Goal: Task Accomplishment & Management: Manage account settings

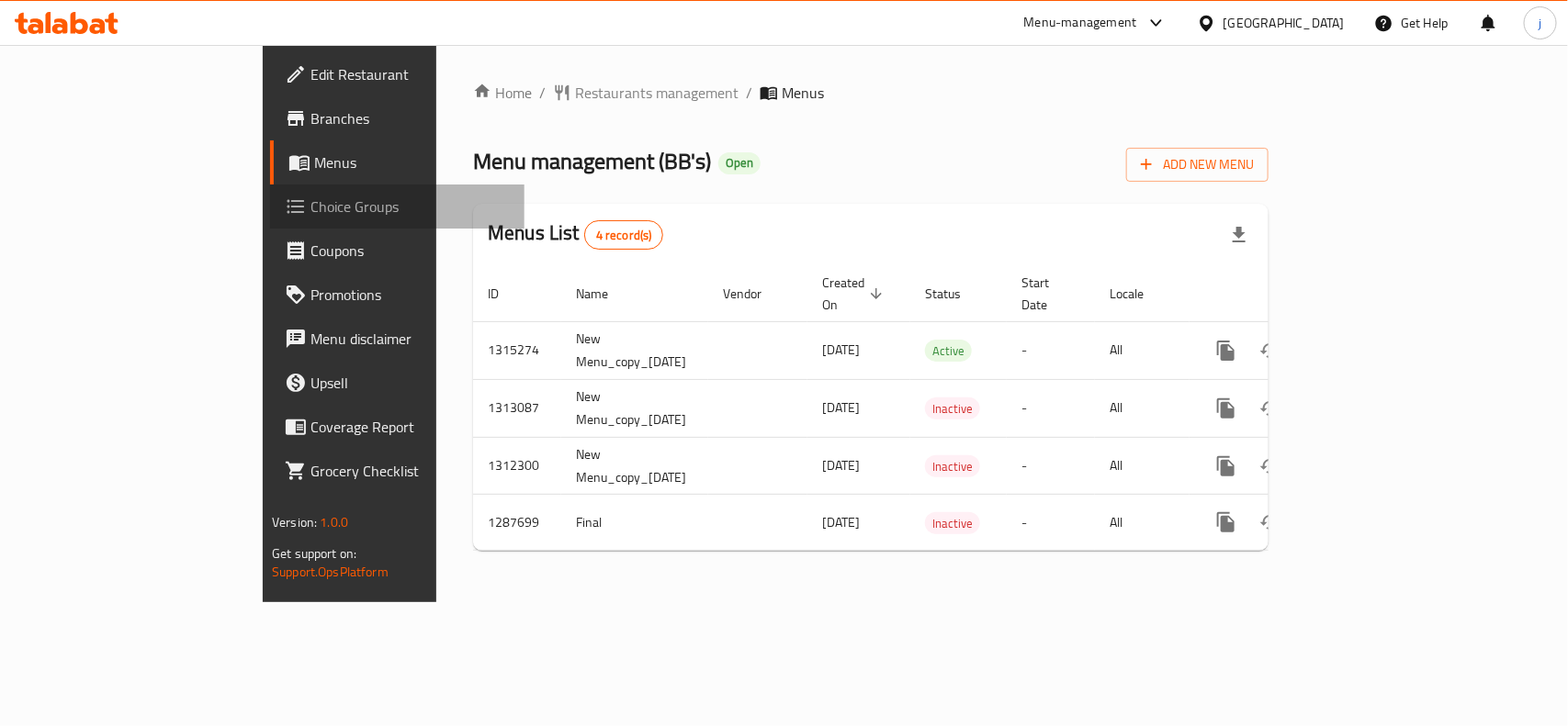
click at [310, 214] on span "Choice Groups" at bounding box center [410, 206] width 200 height 22
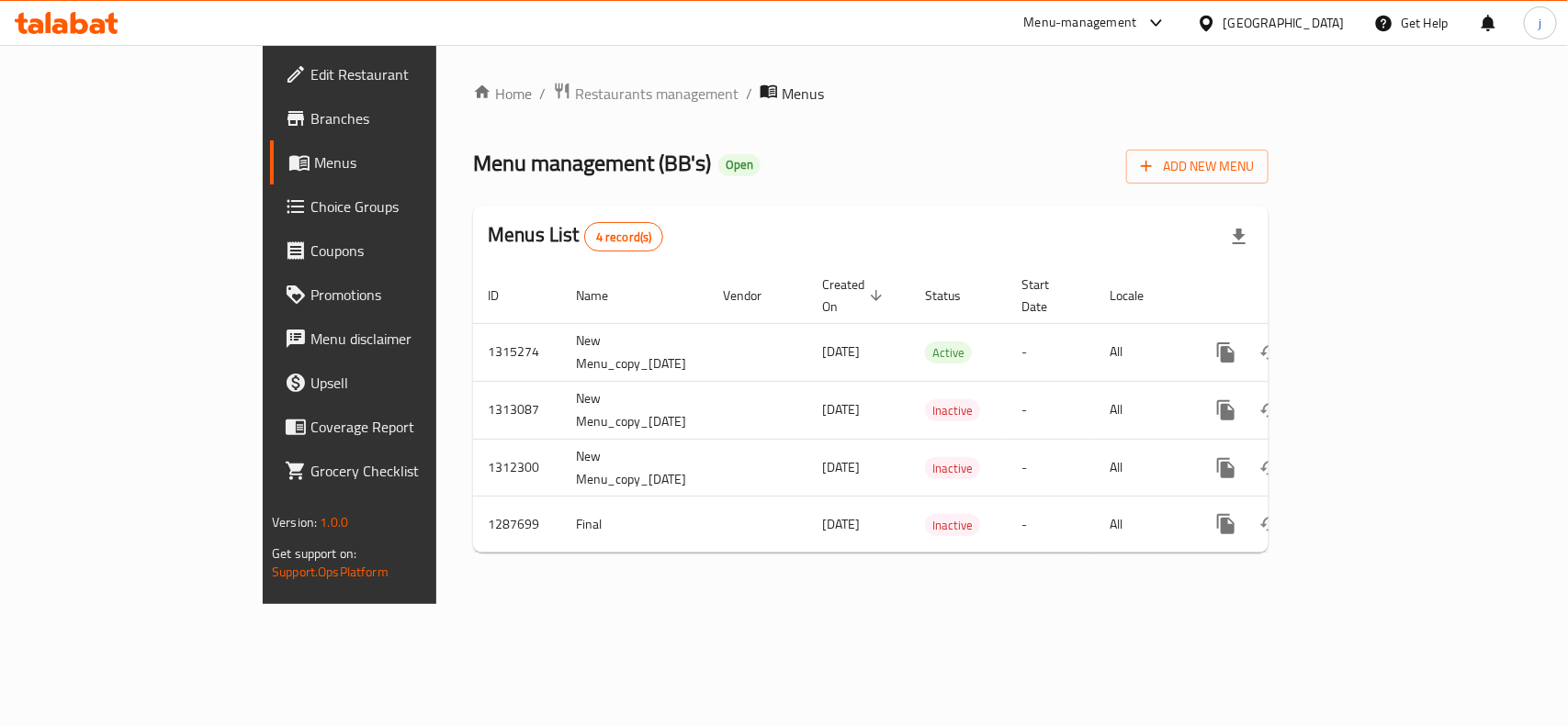
click at [1216, 25] on icon at bounding box center [1206, 23] width 19 height 19
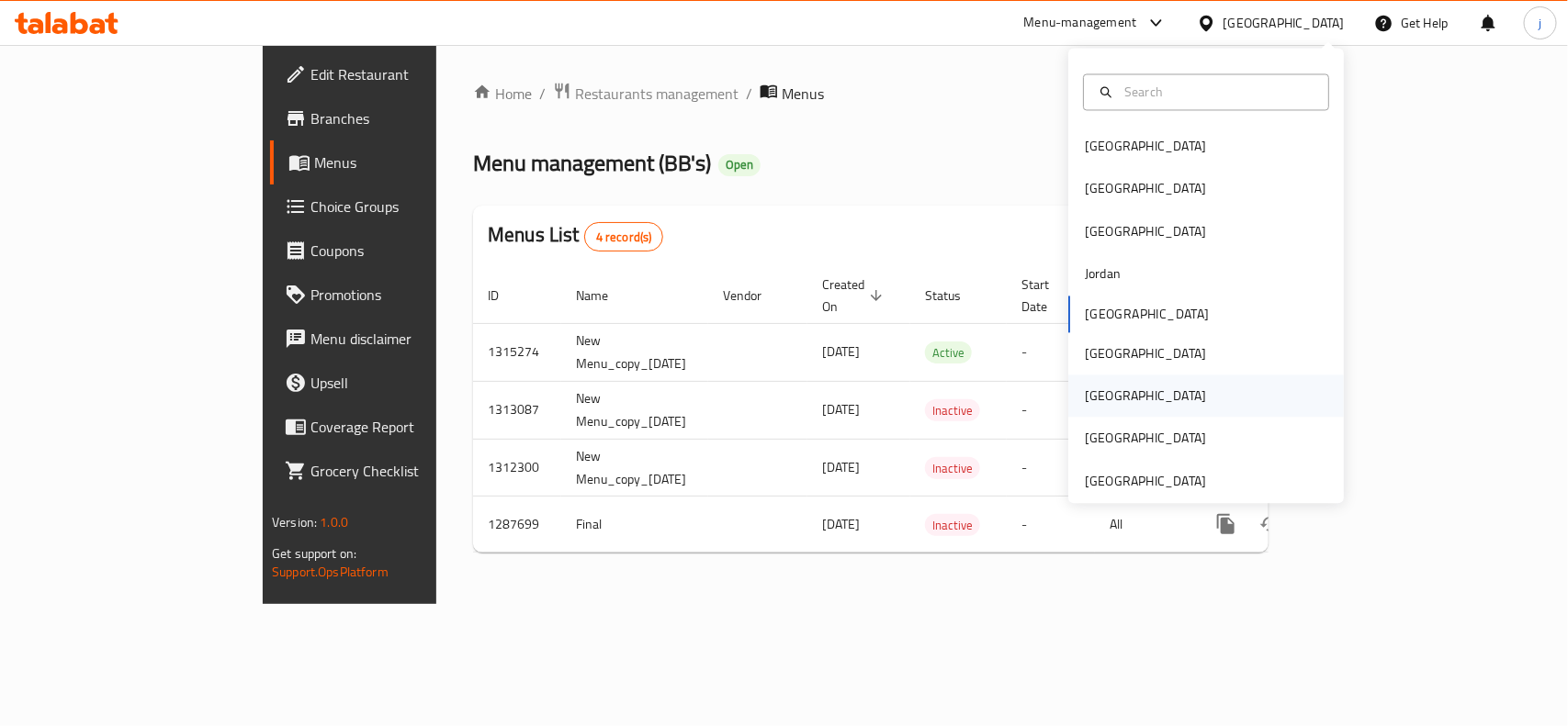
click at [1094, 392] on div "Qatar" at bounding box center [1145, 396] width 121 height 20
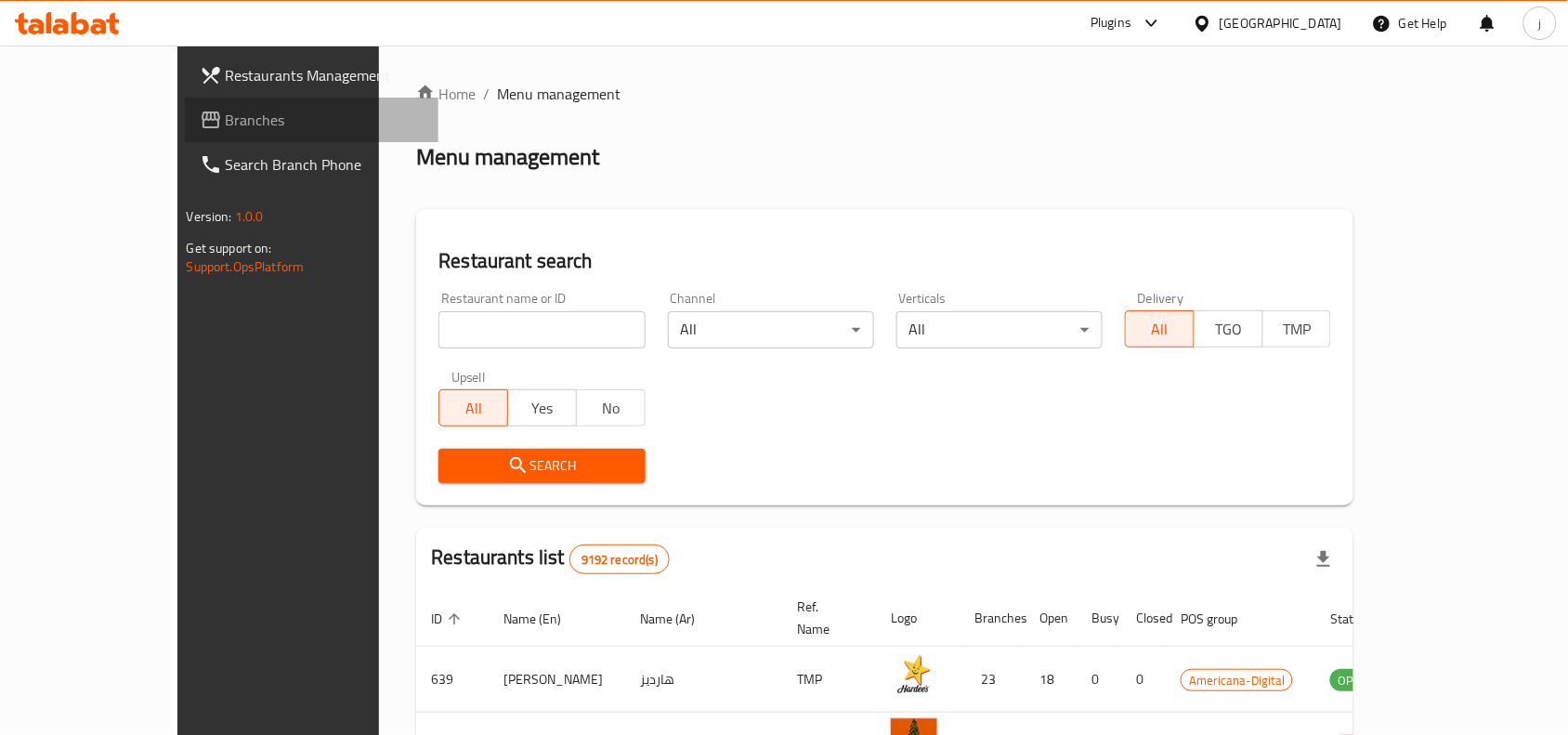
click at [226, 117] on span "Branches" at bounding box center [325, 119] width 199 height 22
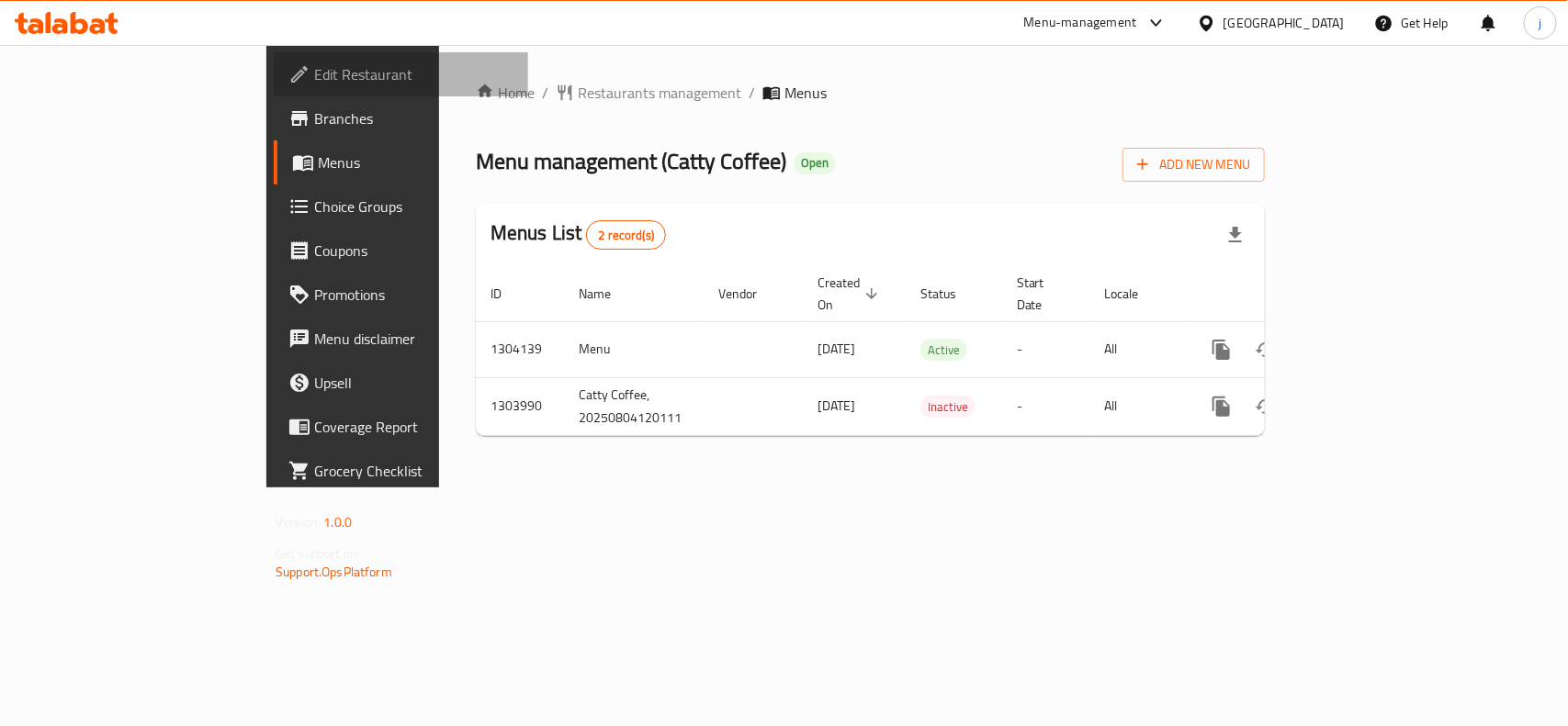
click at [314, 73] on span "Edit Restaurant" at bounding box center [414, 74] width 200 height 22
